Goal: Transaction & Acquisition: Purchase product/service

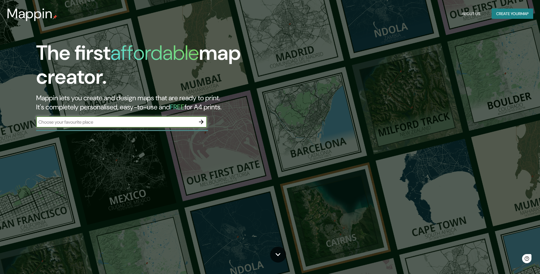
click at [191, 122] on input "text" at bounding box center [115, 122] width 159 height 7
type input "[GEOGRAPHIC_DATA]"
click at [203, 123] on icon "button" at bounding box center [201, 121] width 7 height 7
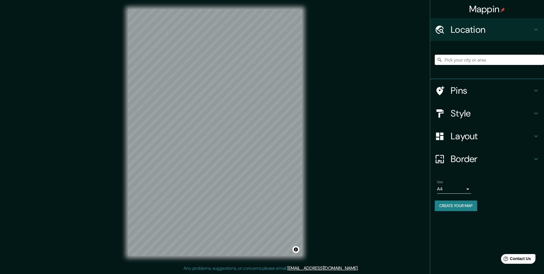
click at [469, 115] on h4 "Style" at bounding box center [492, 113] width 82 height 11
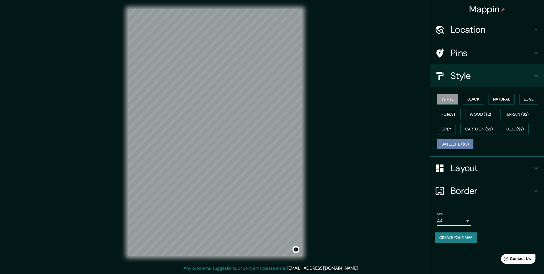
click at [451, 145] on button "Satellite ($3)" at bounding box center [455, 144] width 36 height 11
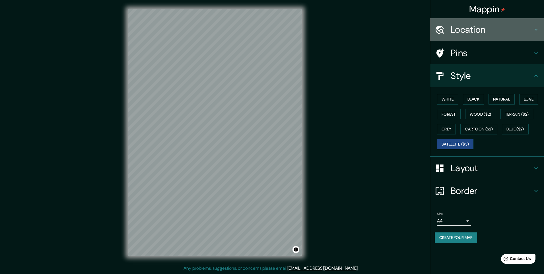
click at [470, 27] on h4 "Location" at bounding box center [492, 29] width 82 height 11
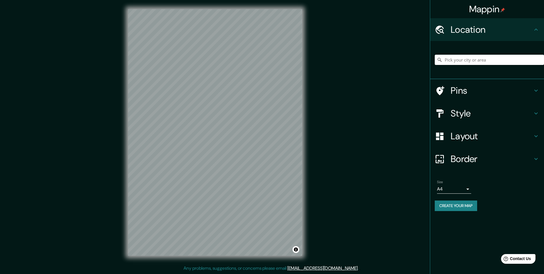
click at [477, 59] on input "Pick your city or area" at bounding box center [489, 60] width 109 height 10
type input "[GEOGRAPHIC_DATA], [GEOGRAPHIC_DATA], [GEOGRAPHIC_DATA]"
